Goal: Information Seeking & Learning: Learn about a topic

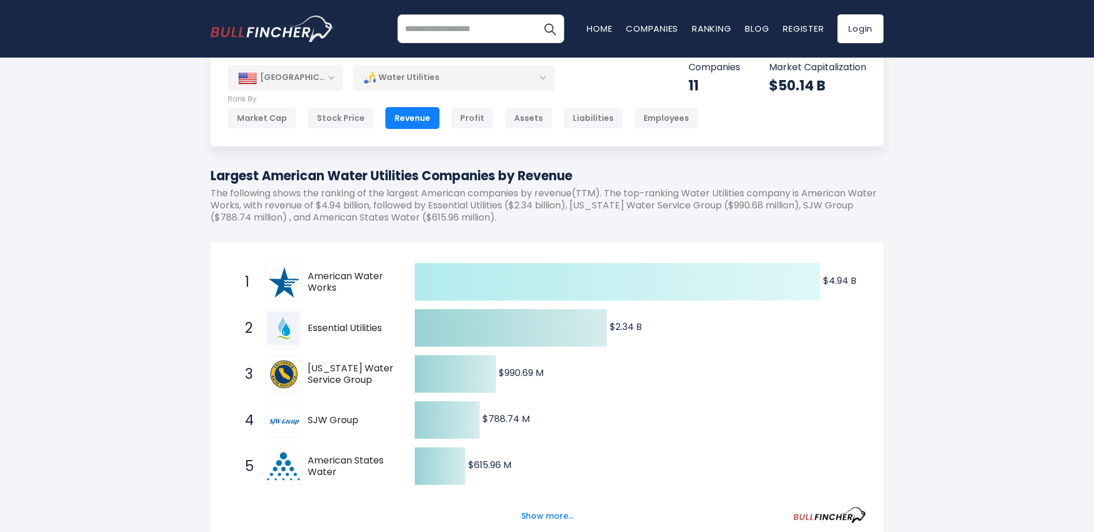
scroll to position [31, 0]
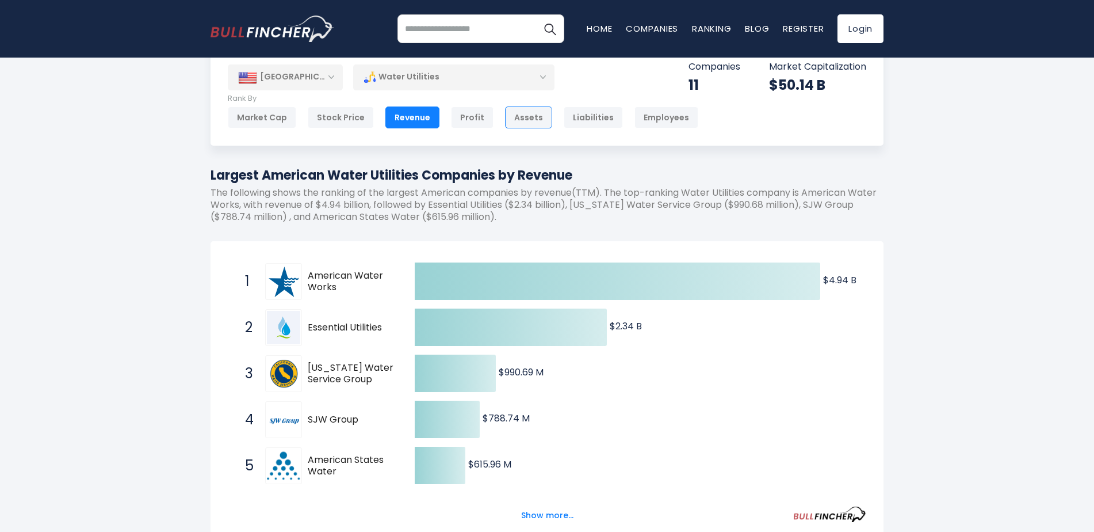
click at [516, 122] on div "Assets" at bounding box center [528, 117] width 47 height 22
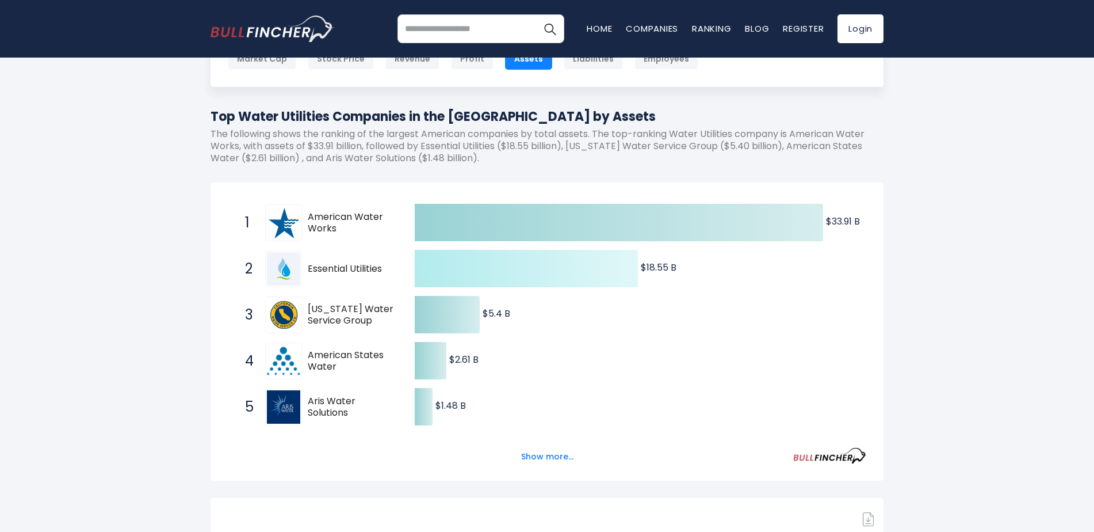
scroll to position [102, 0]
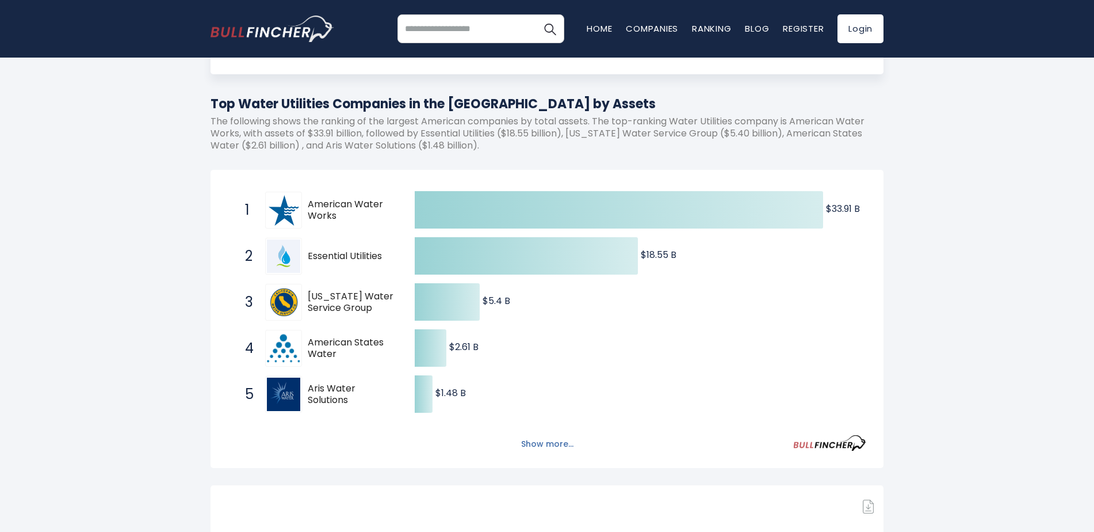
click at [574, 442] on button "Show more..." at bounding box center [547, 443] width 66 height 19
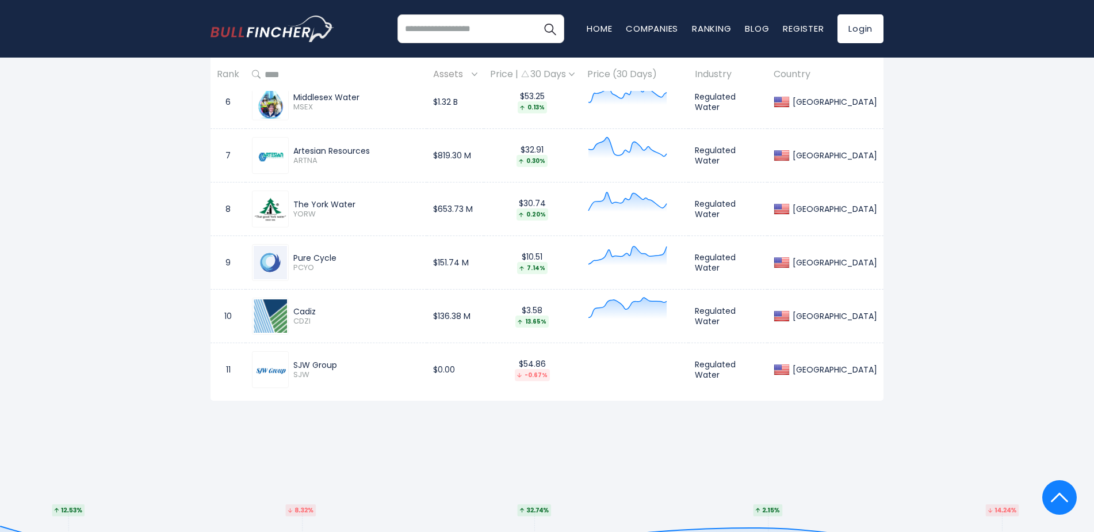
scroll to position [1210, 0]
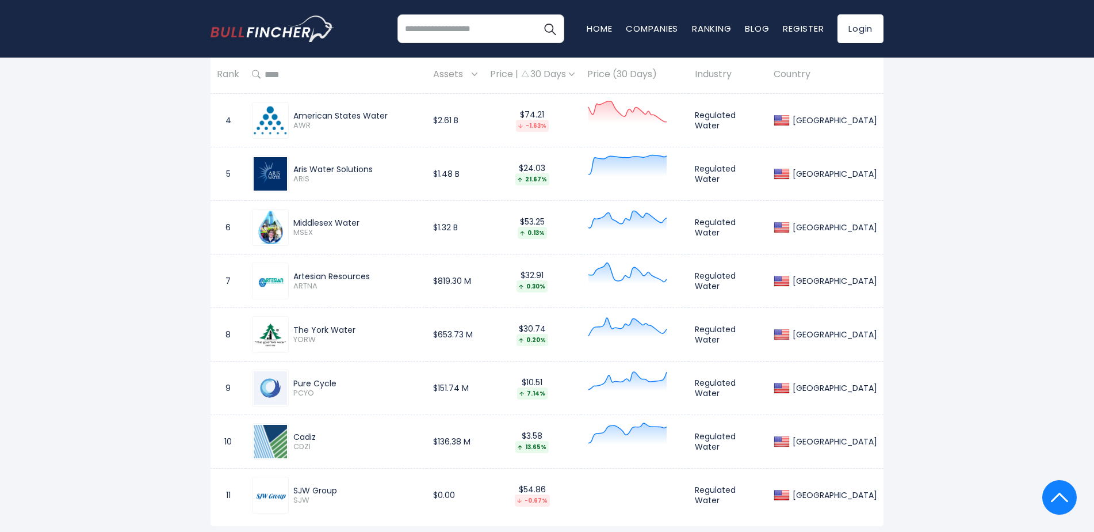
scroll to position [951, 0]
